Goal: Task Accomplishment & Management: Use online tool/utility

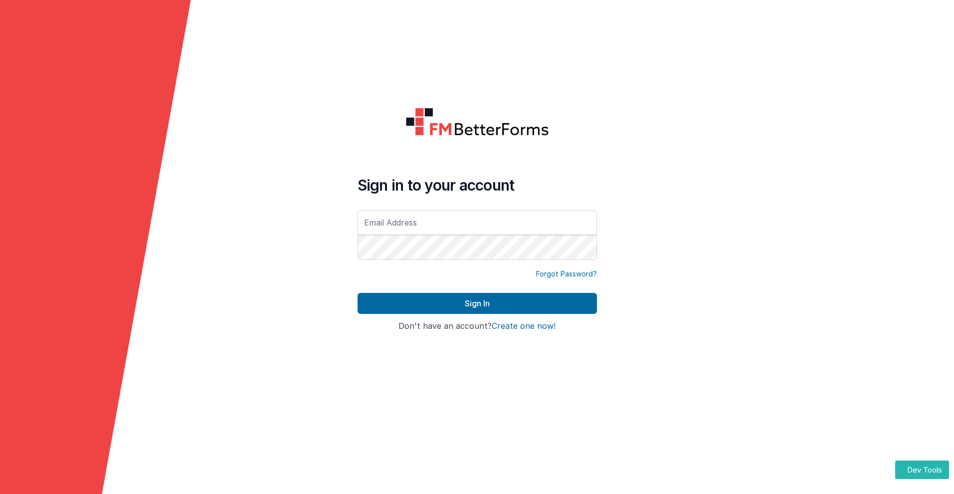
click at [477, 222] on input "text" at bounding box center [477, 222] width 239 height 25
type input "[PERSON_NAME][EMAIL_ADDRESS][DOMAIN_NAME]"
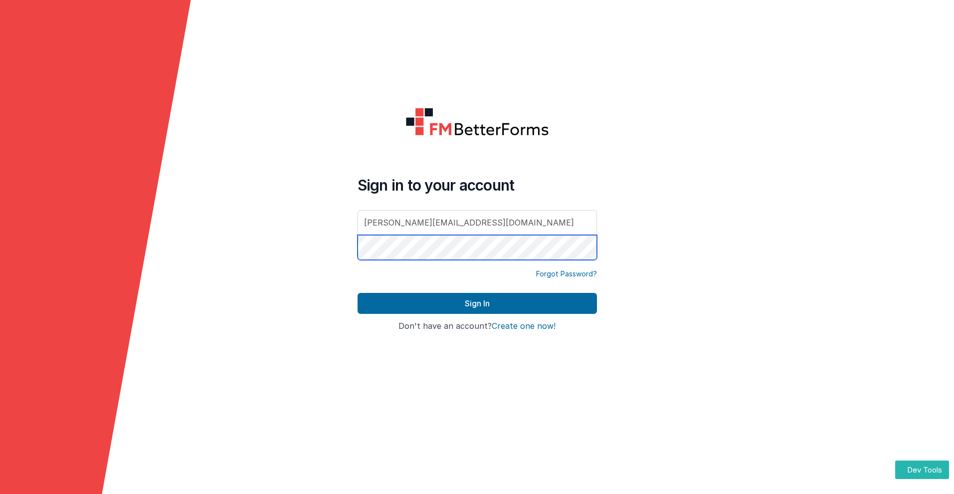
click at [358, 293] on button "Sign In" at bounding box center [477, 303] width 239 height 21
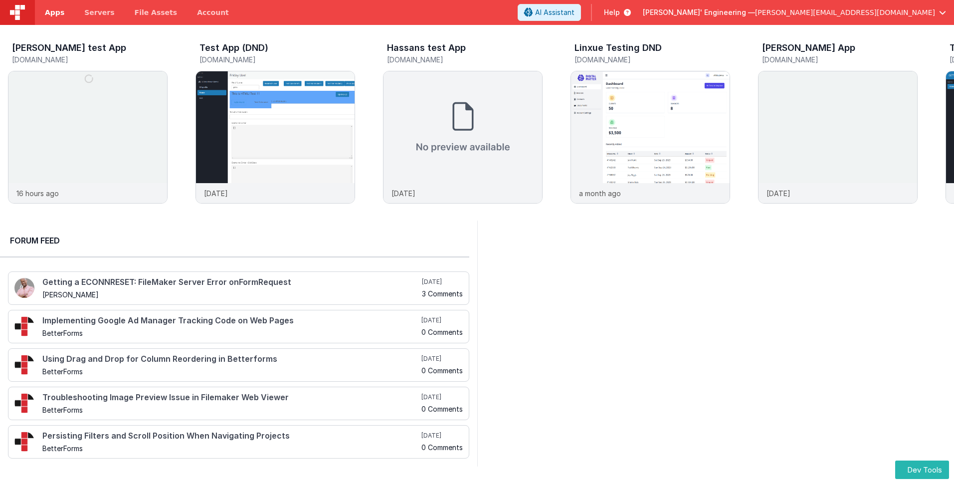
click at [54, 12] on span "Apps" at bounding box center [54, 12] width 19 height 10
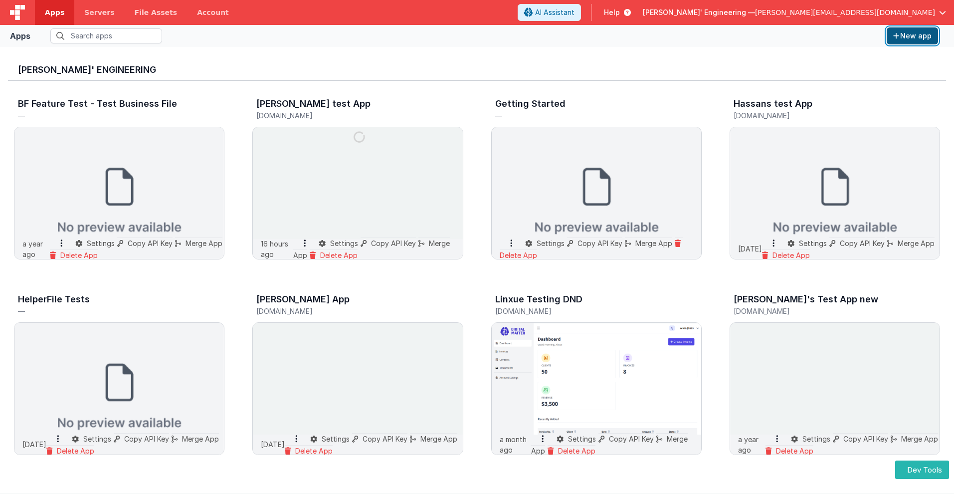
click at [912, 36] on button "New app" at bounding box center [912, 35] width 51 height 17
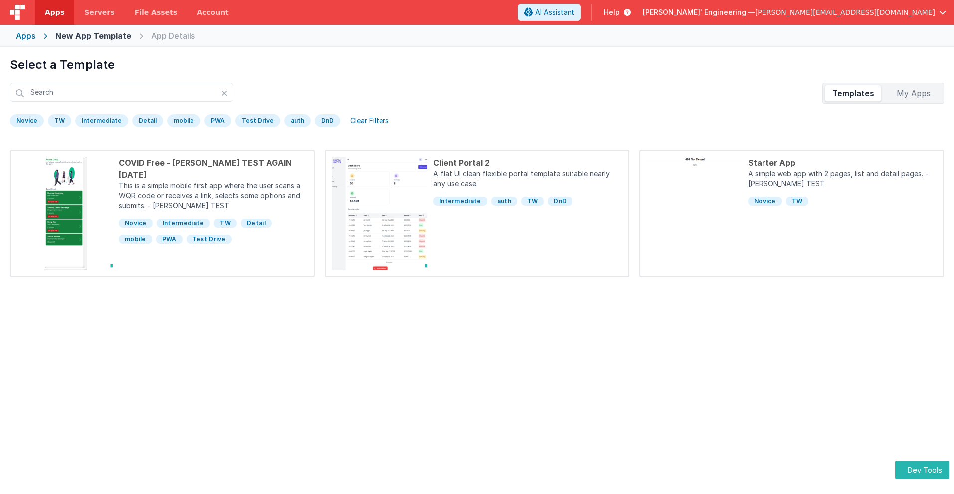
scroll to position [47, 0]
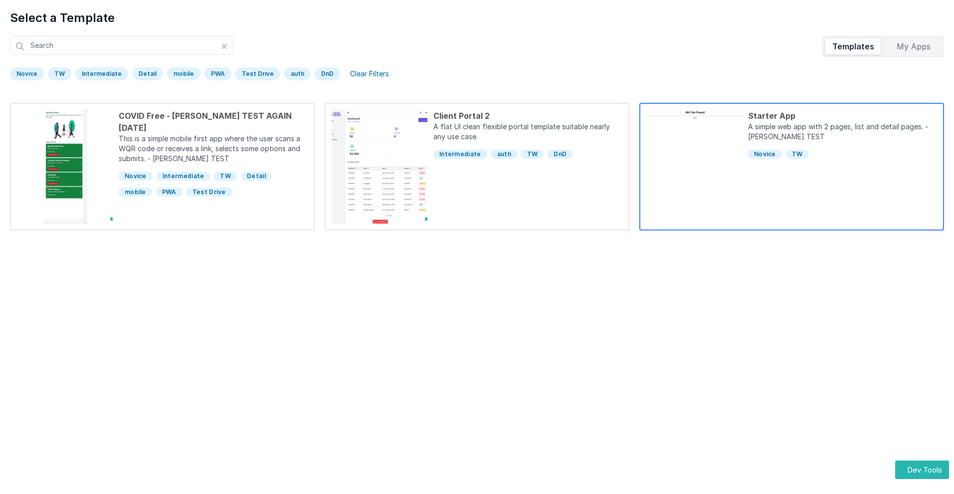
click at [842, 116] on div "Starter App" at bounding box center [842, 116] width 189 height 12
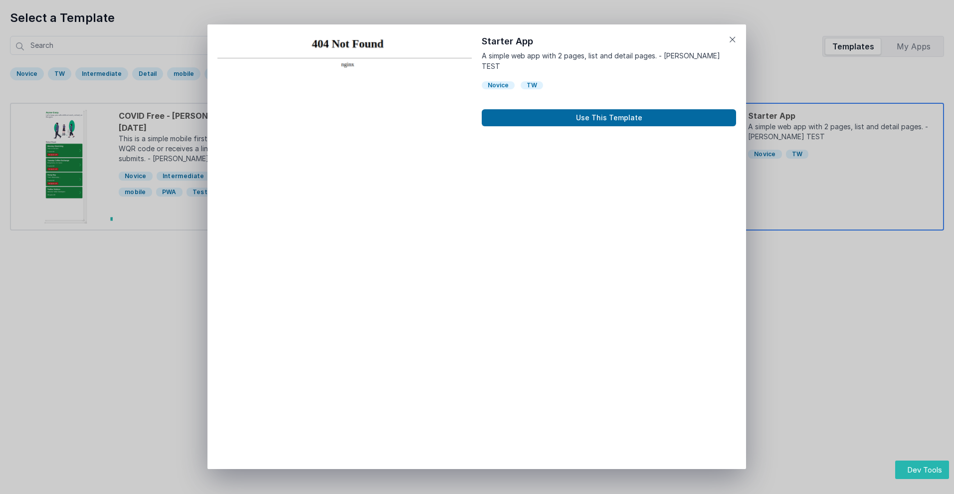
scroll to position [8, 0]
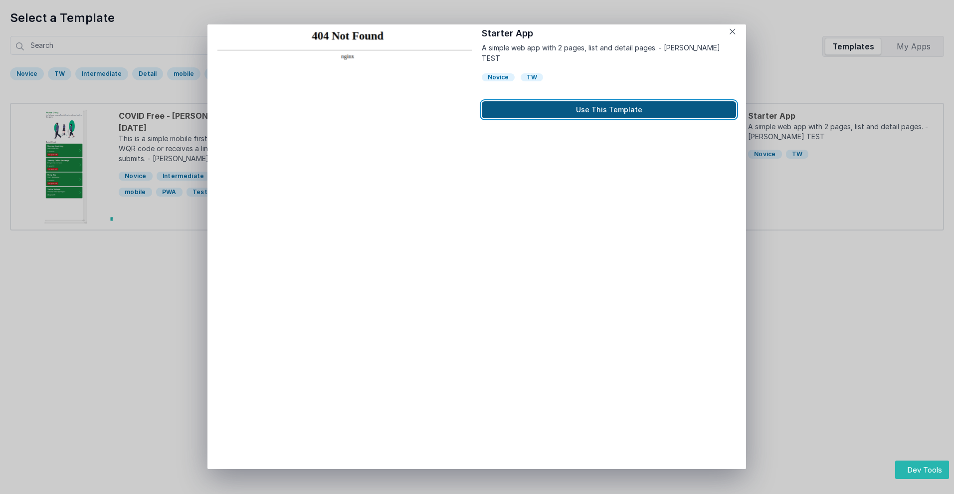
click at [609, 101] on button "Use This Template" at bounding box center [609, 109] width 254 height 17
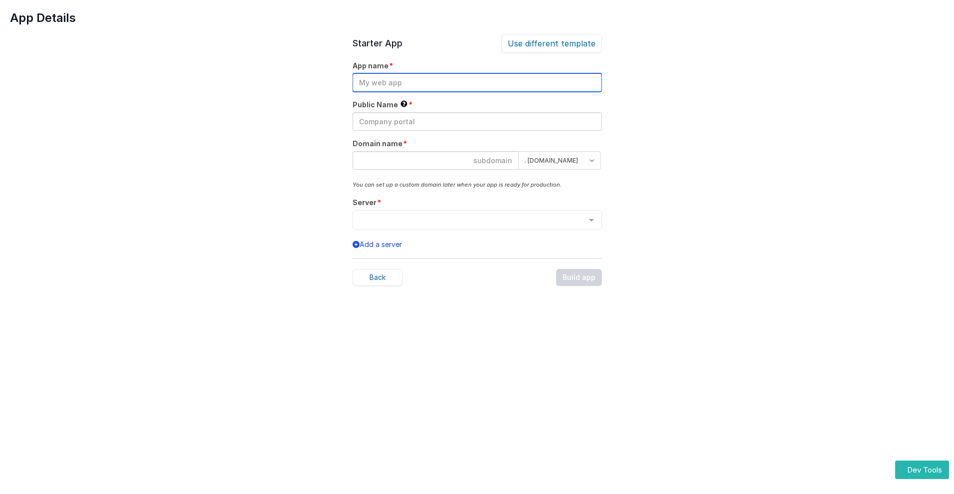
click at [477, 82] on input "text" at bounding box center [477, 82] width 249 height 18
type input "testapp131"
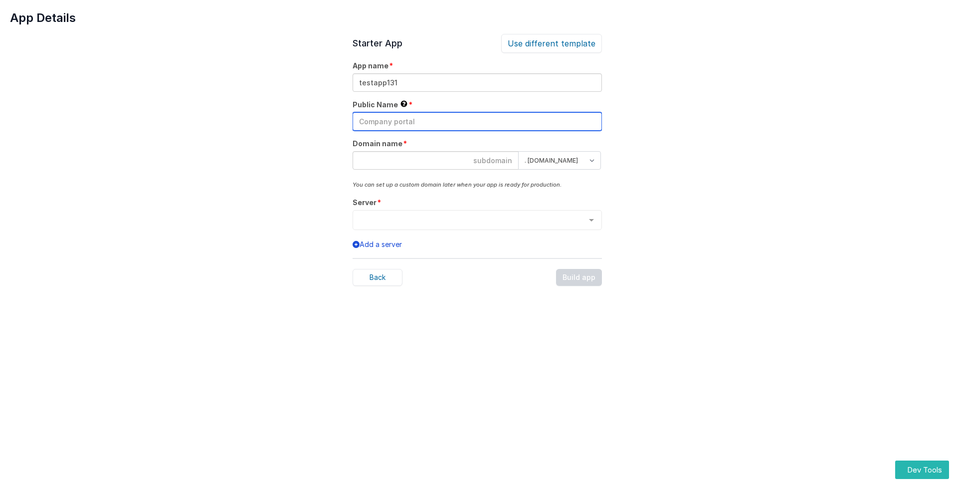
click at [477, 121] on input "text" at bounding box center [477, 121] width 249 height 18
type input "Test"
click at [435, 160] on input at bounding box center [436, 160] width 166 height 18
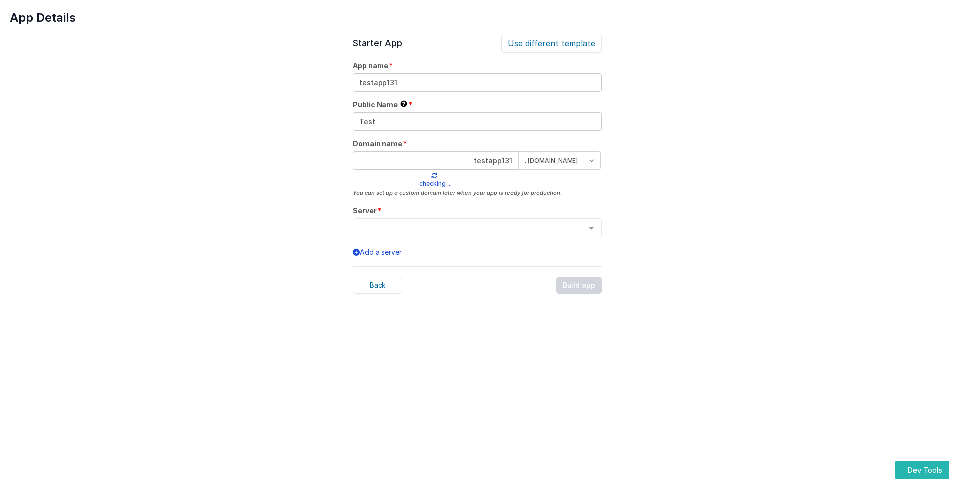
type input "testapp131"
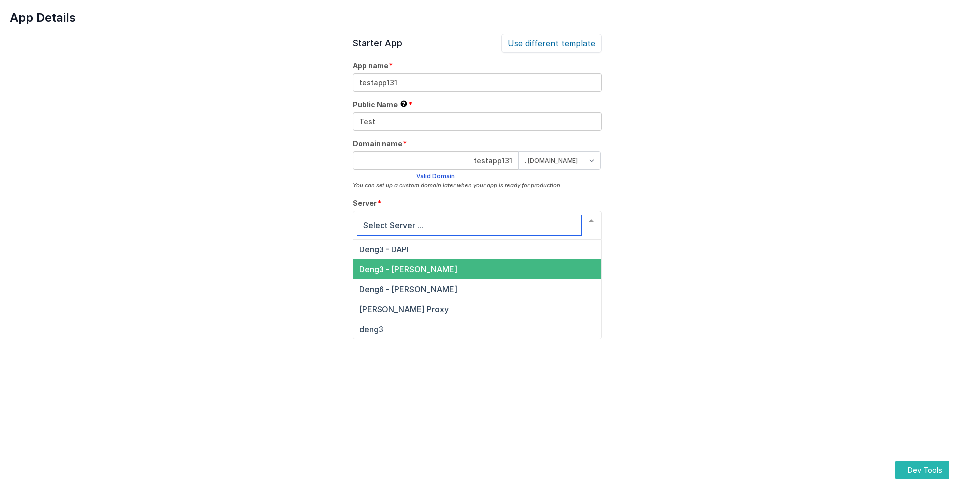
scroll to position [34, 0]
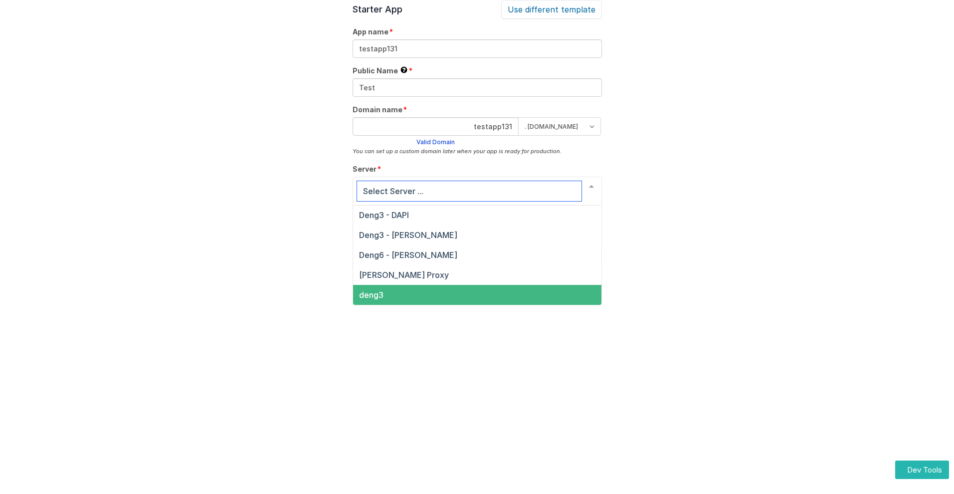
click at [370, 295] on span "deng3" at bounding box center [371, 295] width 24 height 10
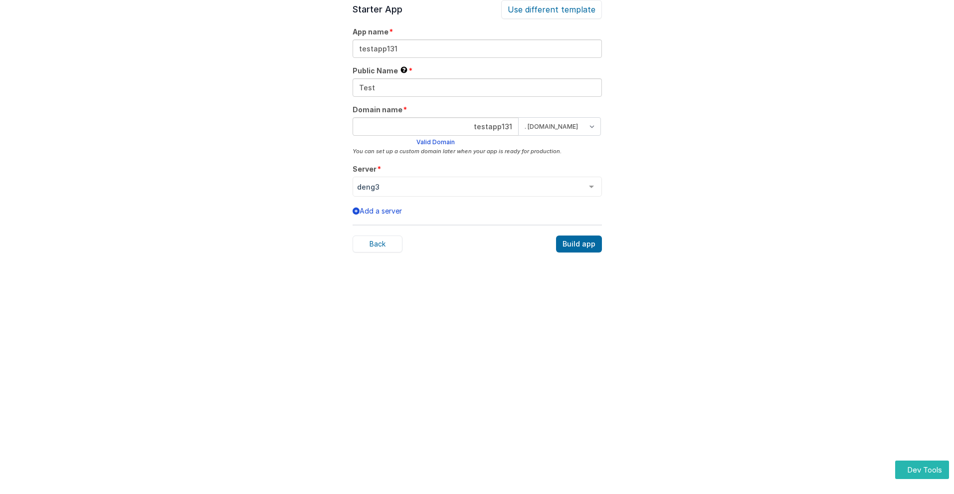
scroll to position [31, 0]
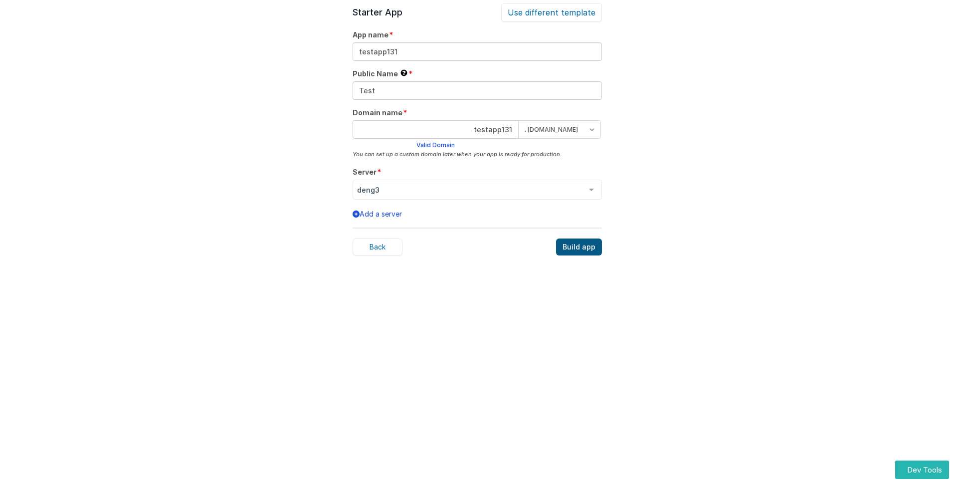
click at [579, 247] on div "Build app" at bounding box center [579, 246] width 46 height 17
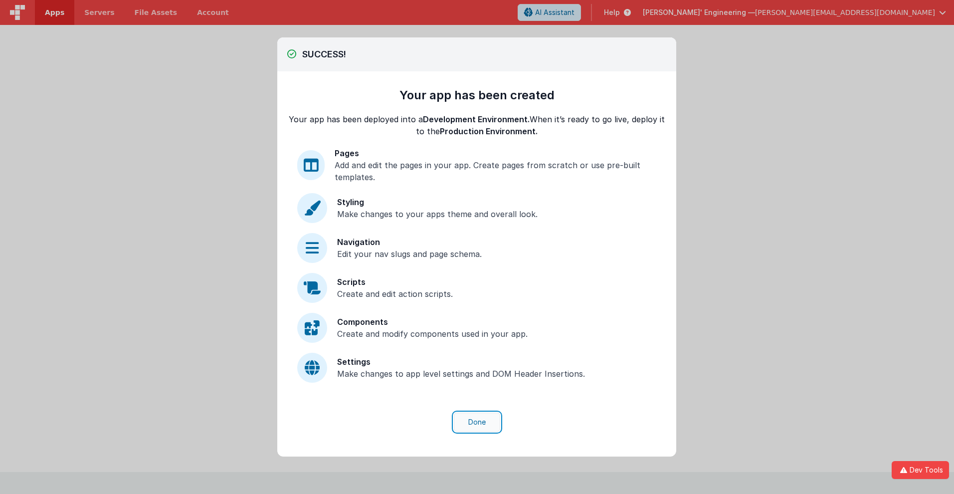
click at [477, 422] on button "Done" at bounding box center [477, 421] width 46 height 19
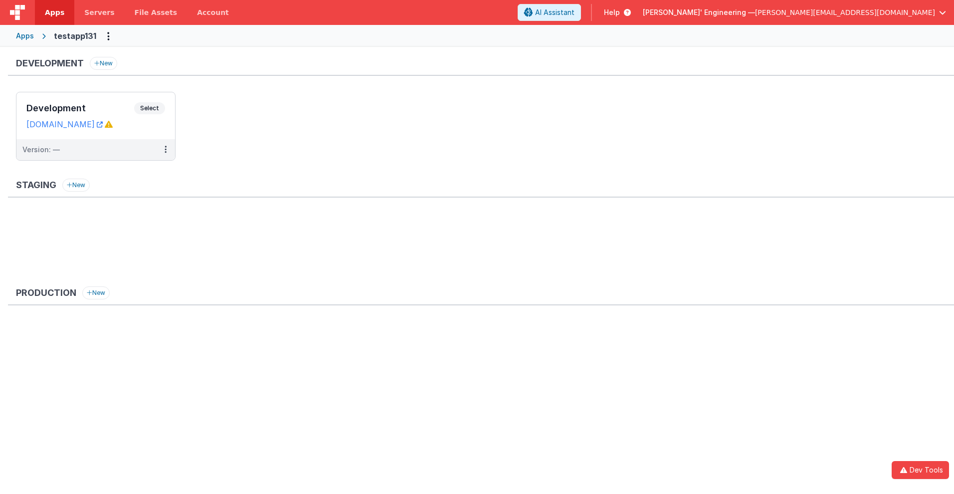
click at [54, 12] on span "Apps" at bounding box center [54, 12] width 19 height 10
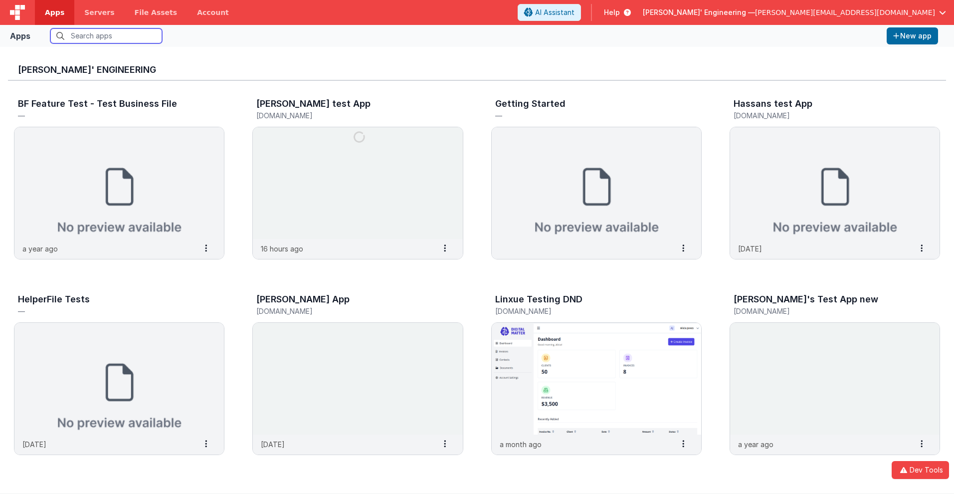
click at [106, 36] on input "text" at bounding box center [106, 35] width 112 height 15
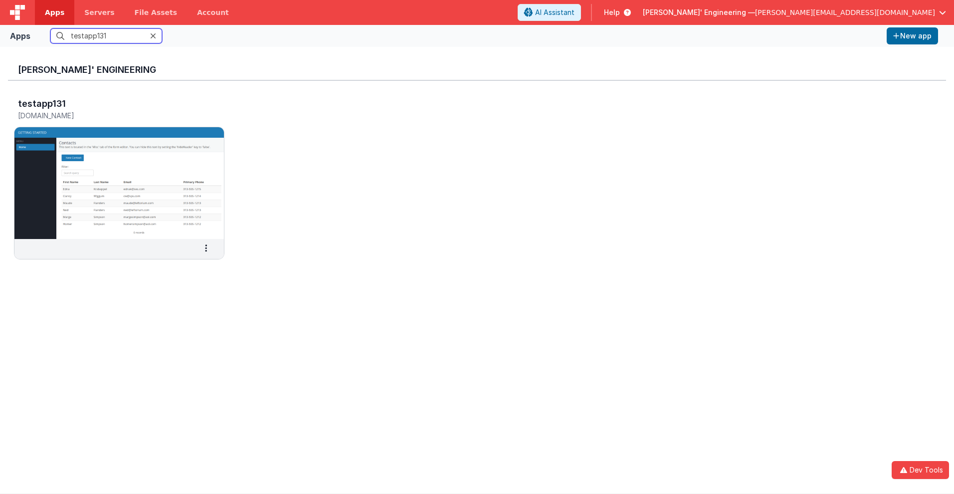
scroll to position [8, 0]
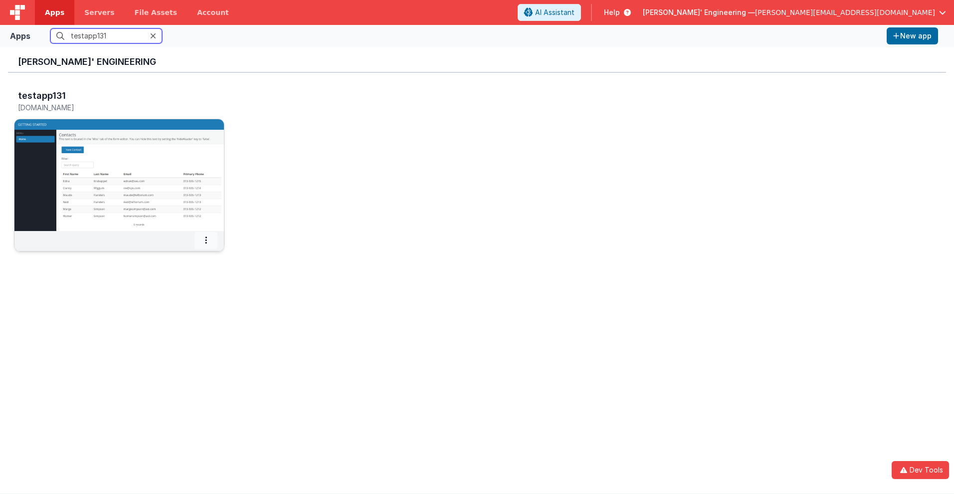
type input "testapp131"
click at [206, 240] on icon at bounding box center [206, 240] width 2 height 0
click at [180, 257] on span "Settings" at bounding box center [181, 257] width 28 height 8
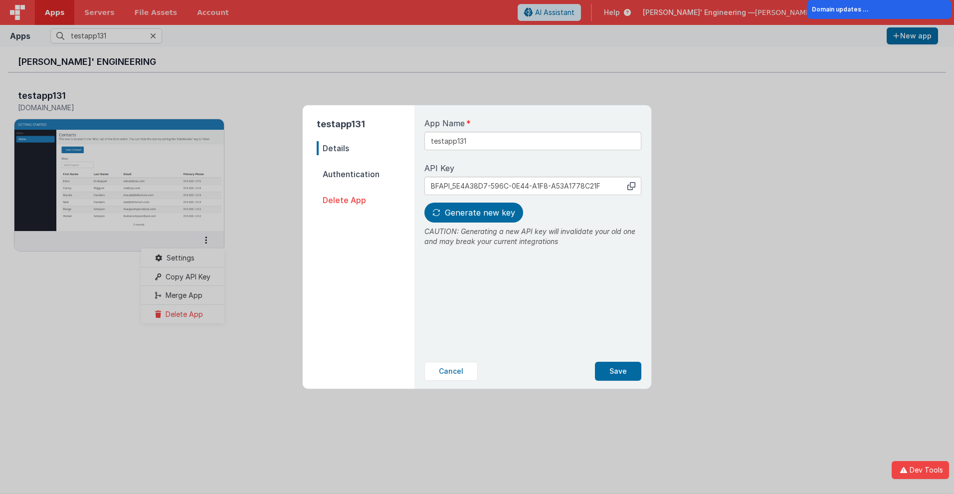
click at [365, 148] on span "Details" at bounding box center [366, 148] width 98 height 14
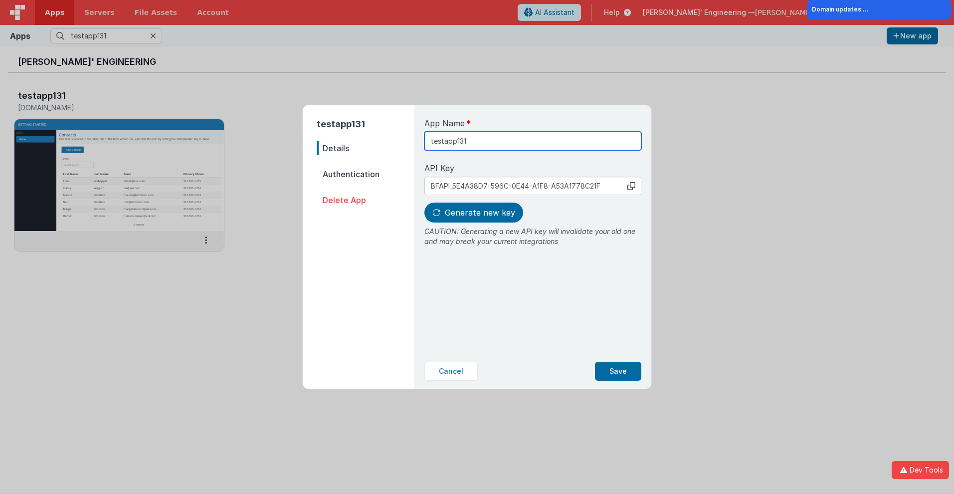
click at [499, 137] on input "testapp131" at bounding box center [532, 141] width 217 height 18
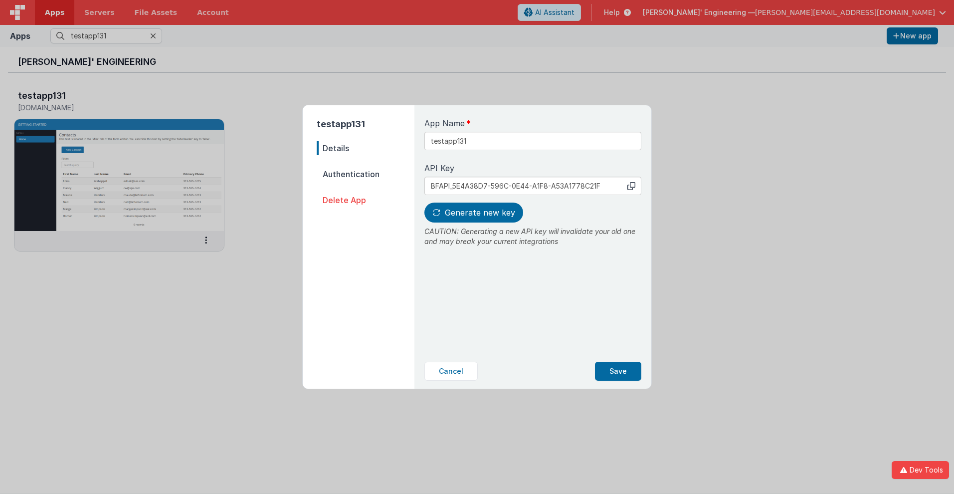
click at [631, 185] on icon at bounding box center [631, 186] width 8 height 8
click at [472, 212] on span "Generate new key" at bounding box center [480, 212] width 70 height 10
type input "BFAPI_7F032BC7-9A2F-384D-9B99-E497D8393F76"
click at [618, 371] on button "Save" at bounding box center [618, 371] width 46 height 19
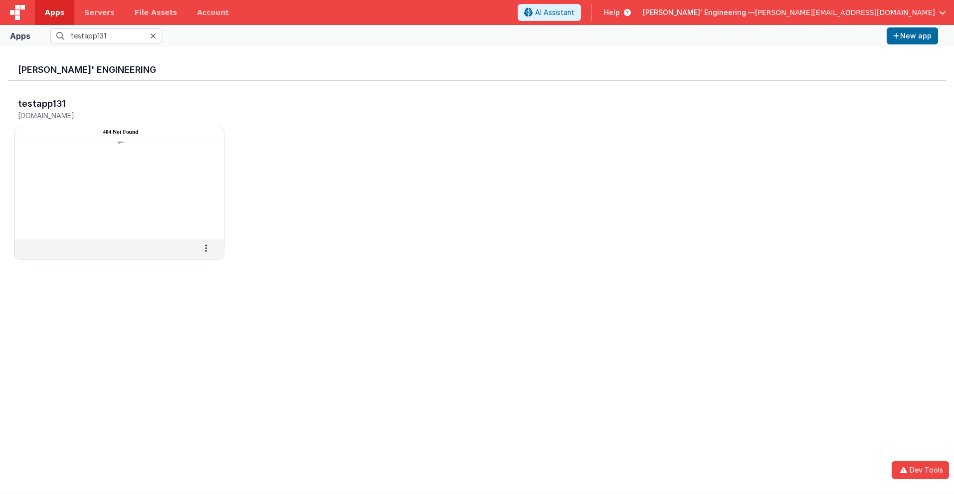
scroll to position [0, 0]
click at [41, 103] on h3 "testapp131" at bounding box center [42, 104] width 48 height 10
click at [54, 12] on span "Apps" at bounding box center [54, 12] width 19 height 10
click at [106, 36] on input "text" at bounding box center [106, 35] width 112 height 15
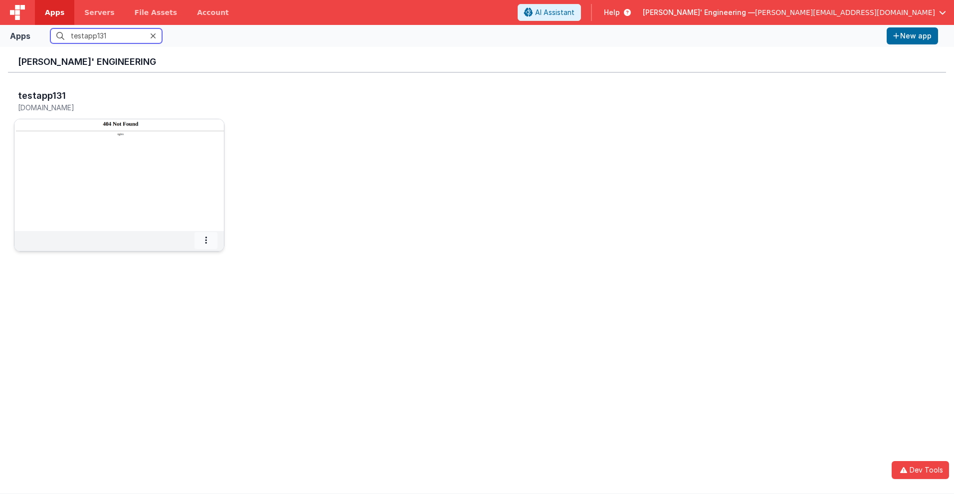
type input "testapp131"
click at [206, 240] on icon at bounding box center [206, 240] width 2 height 0
click at [183, 314] on span "Delete App" at bounding box center [184, 314] width 37 height 8
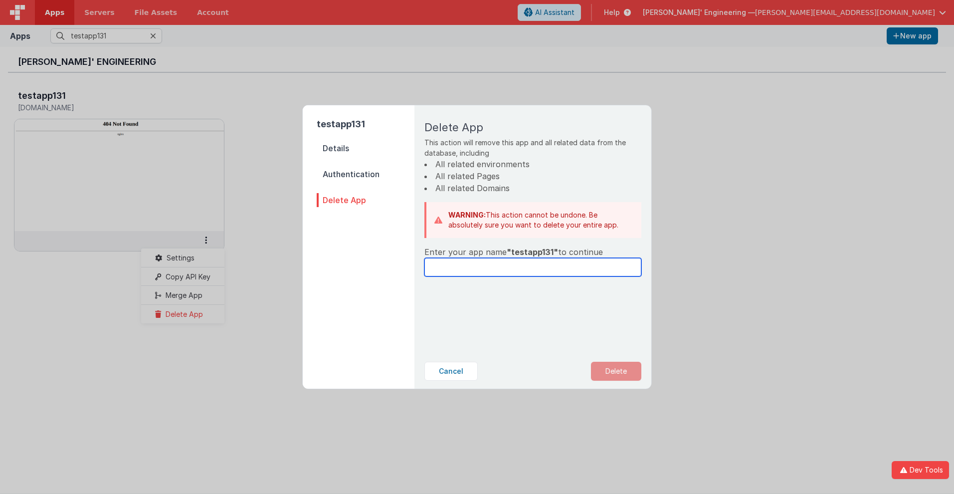
click at [533, 267] on input "text" at bounding box center [532, 267] width 217 height 18
type input "testapp131"
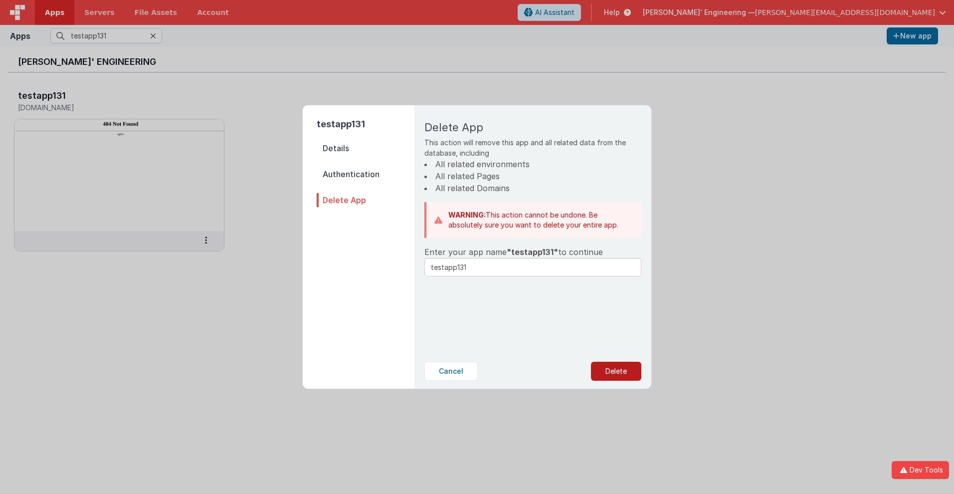
click at [616, 371] on button "Delete" at bounding box center [616, 371] width 50 height 19
